Goal: Register for event/course

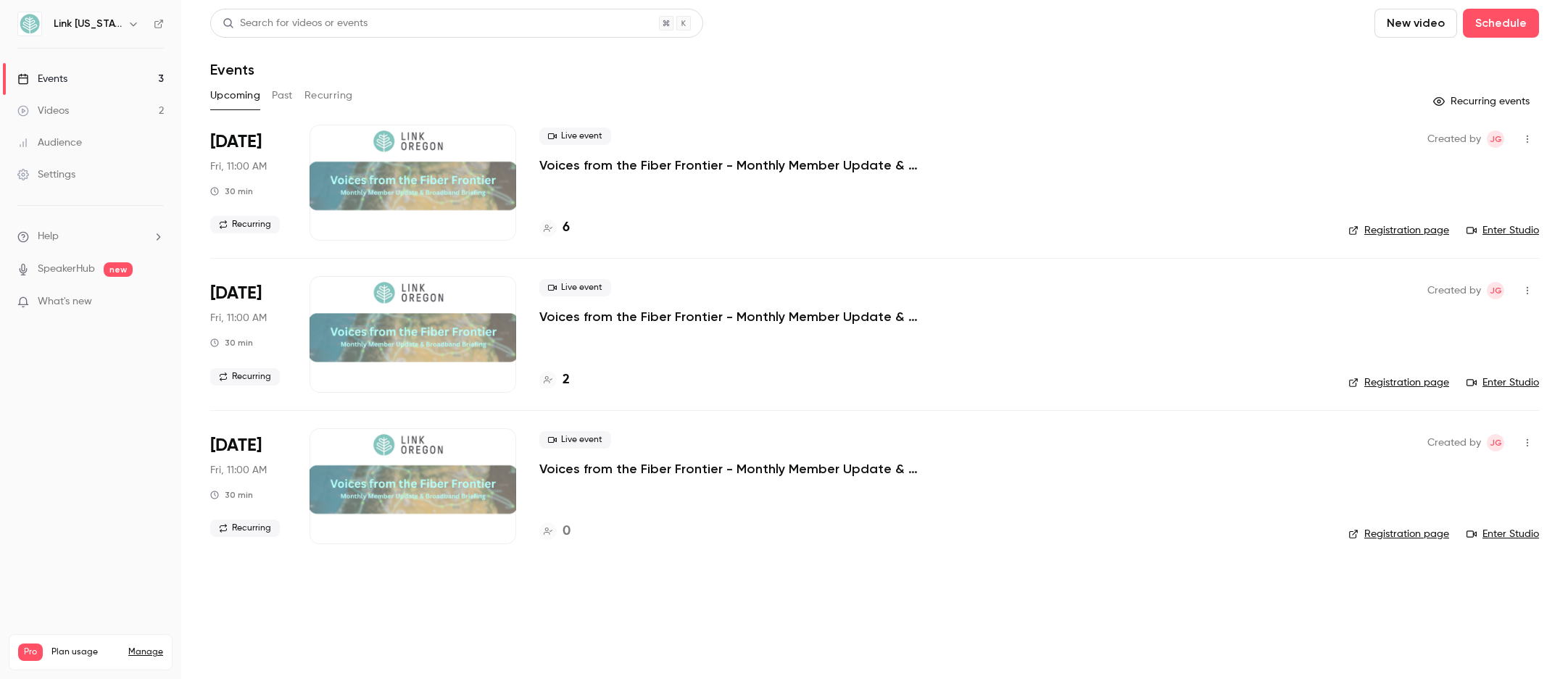
click at [599, 167] on p "Voices from the Fiber Frontier - Monthly Member Update & Broadband Briefing" at bounding box center [756, 165] width 435 height 17
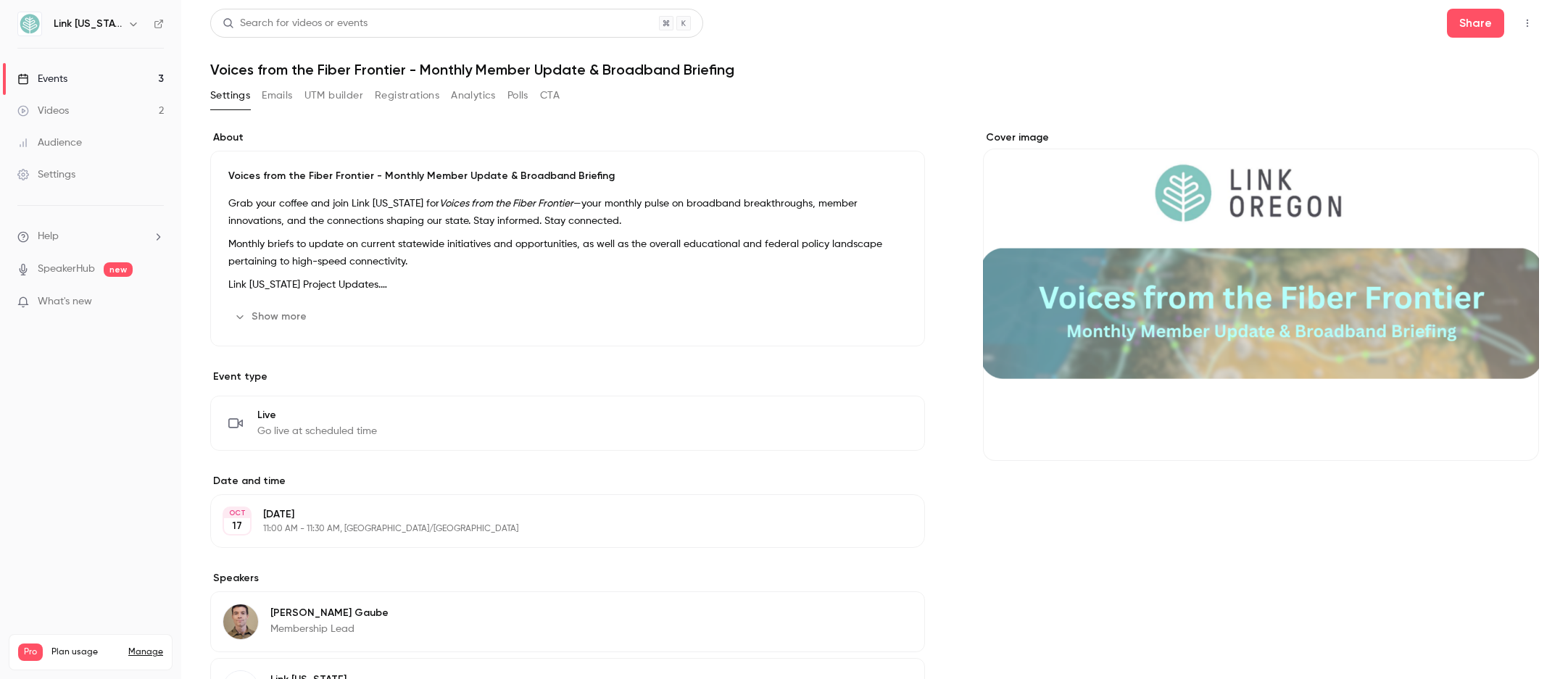
click at [381, 99] on button "Registrations" at bounding box center [407, 95] width 65 height 23
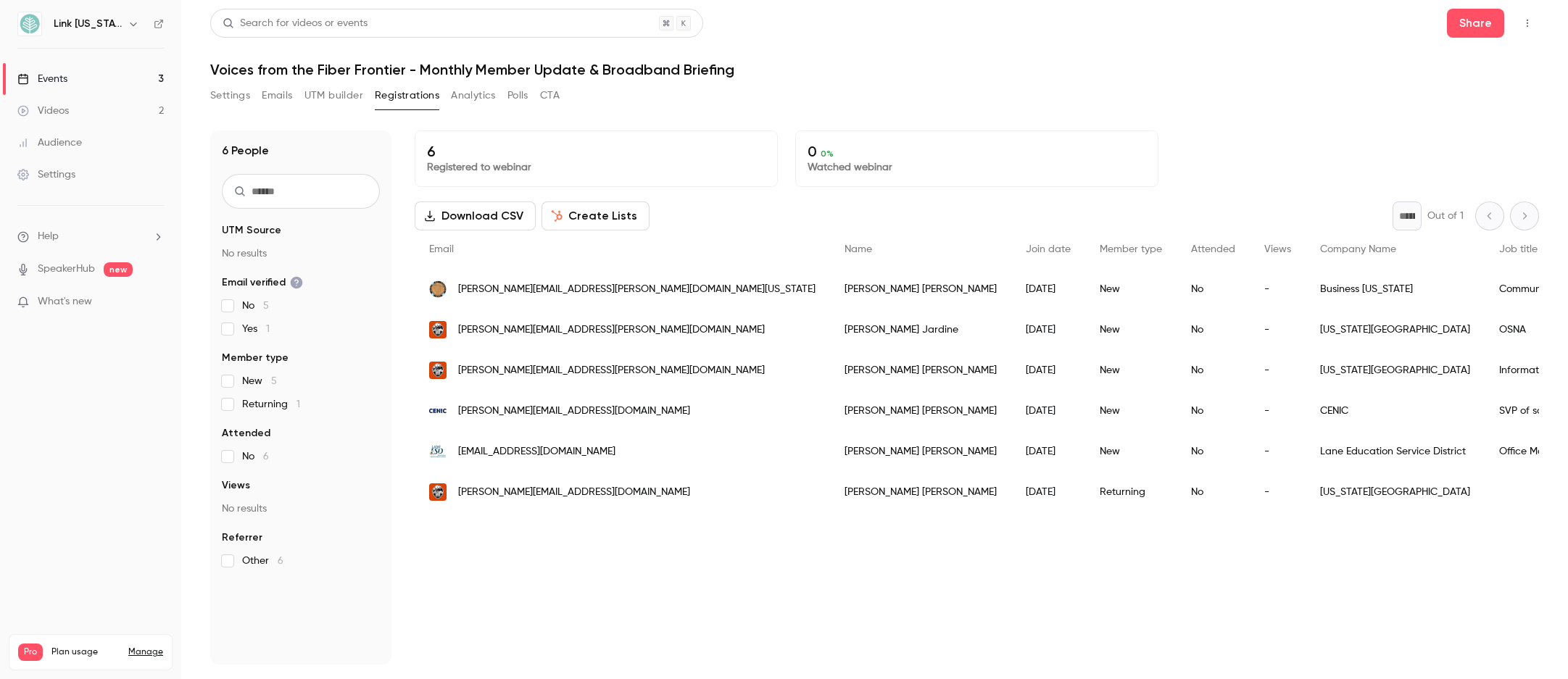
click at [113, 71] on link "Events 3" at bounding box center [90, 79] width 182 height 32
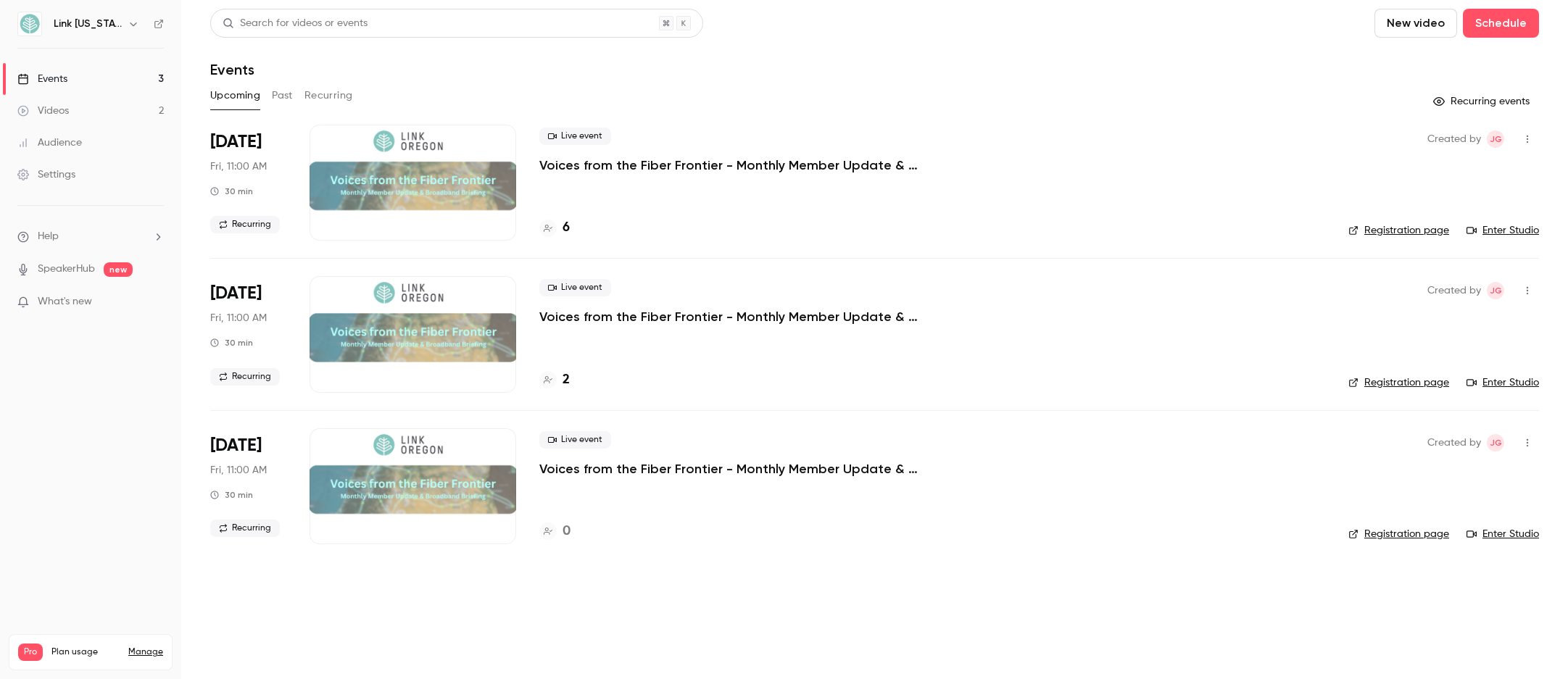
click at [224, 377] on icon at bounding box center [223, 377] width 8 height 9
click at [453, 326] on div at bounding box center [412, 334] width 206 height 116
